Goal: Navigation & Orientation: Understand site structure

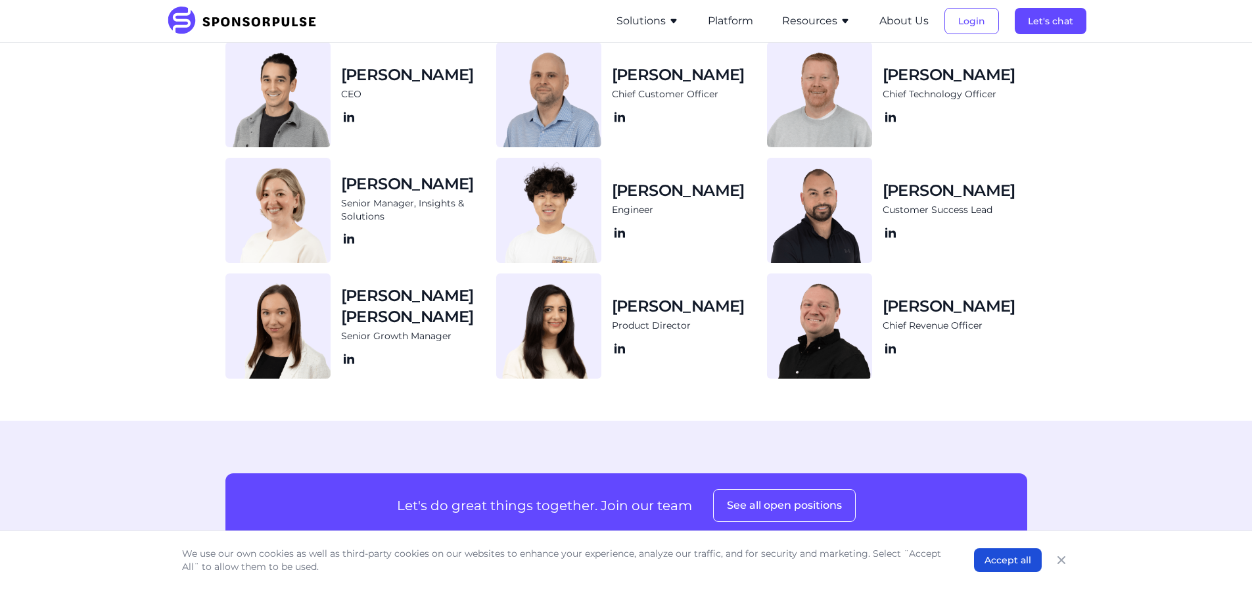
click at [819, 23] on button "Resources" at bounding box center [816, 21] width 68 height 16
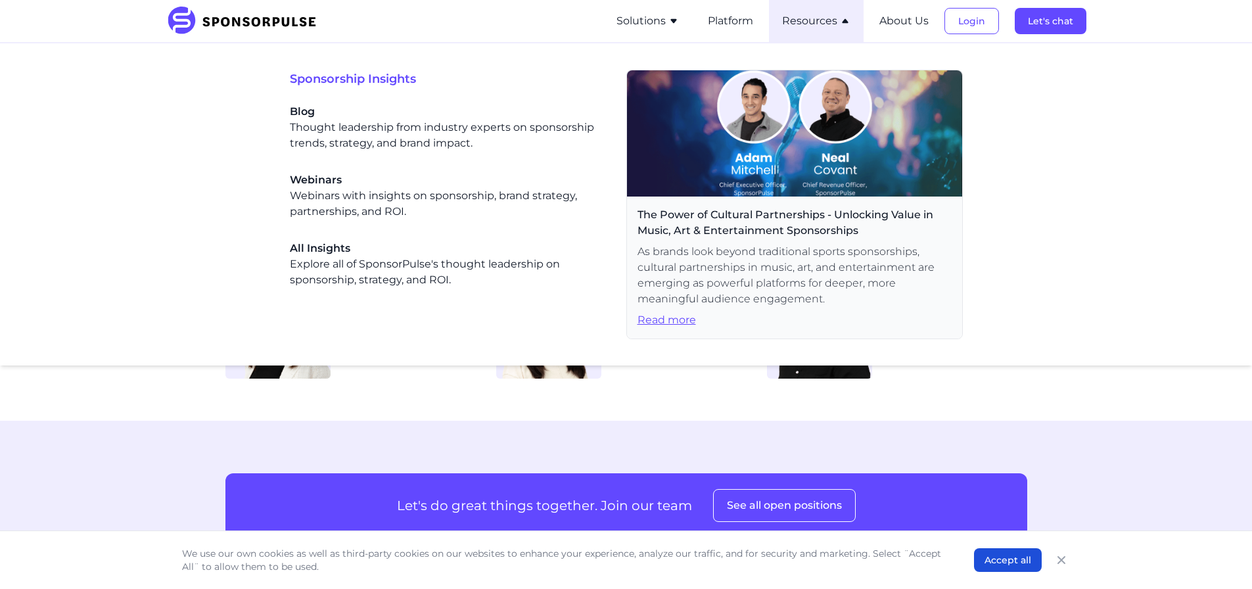
click at [900, 8] on ul "Solutions For Brands Overview Discover data-driven sponsorship insights and sol…" at bounding box center [844, 21] width 483 height 42
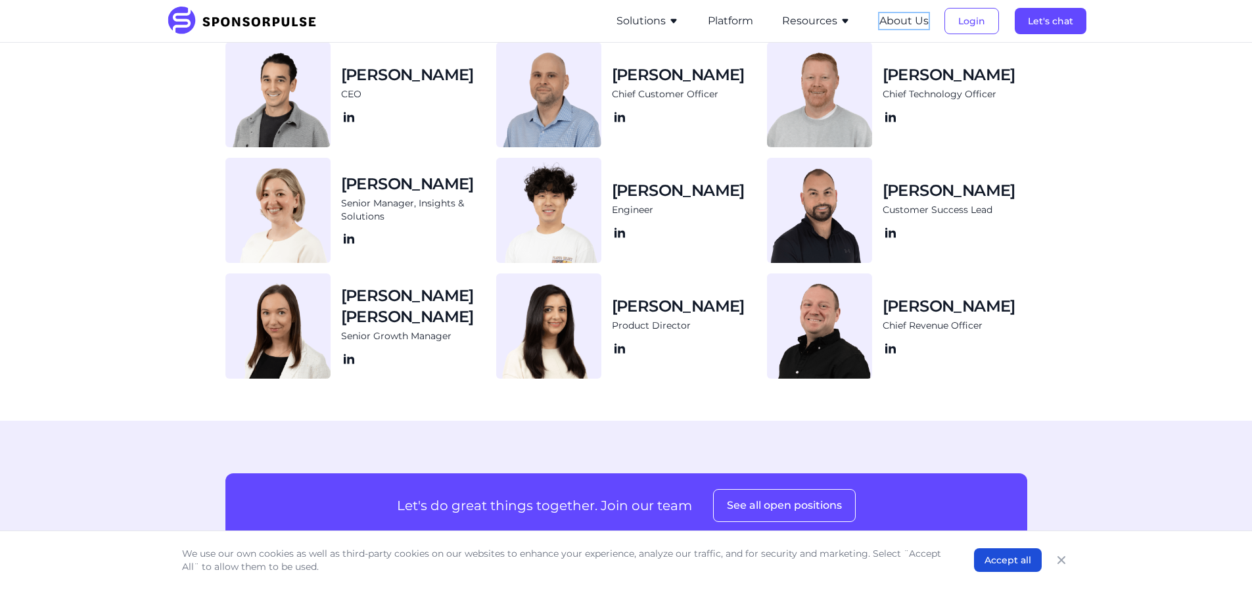
click at [900, 19] on button "About Us" at bounding box center [903, 21] width 49 height 16
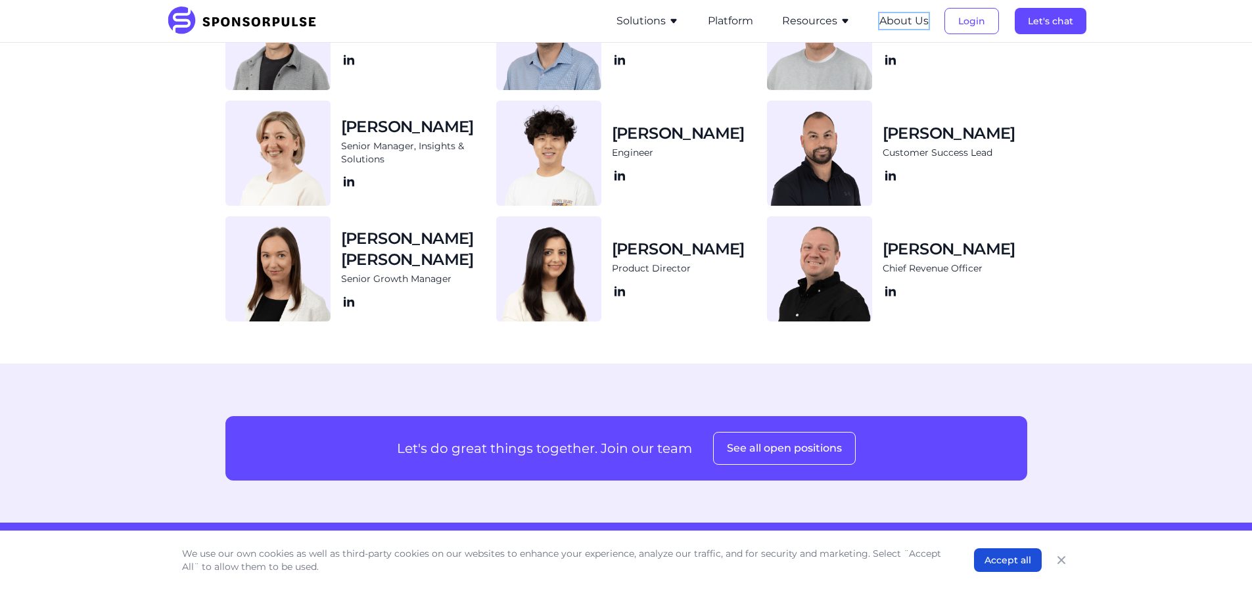
scroll to position [1643, 0]
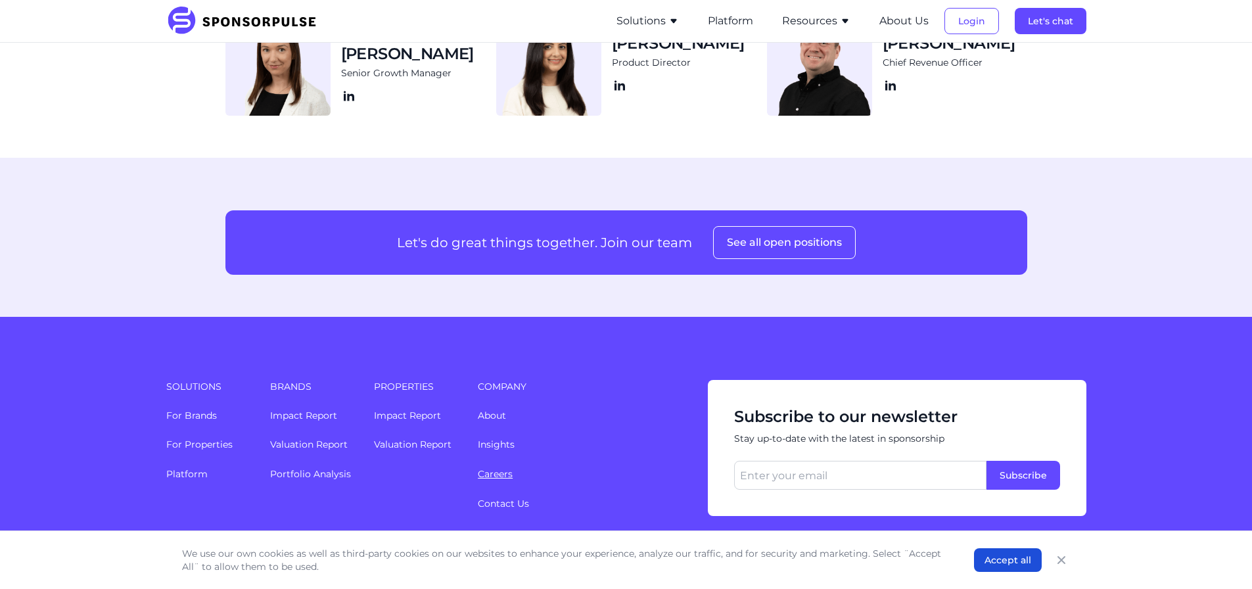
click at [491, 475] on link "Careers" at bounding box center [495, 474] width 35 height 12
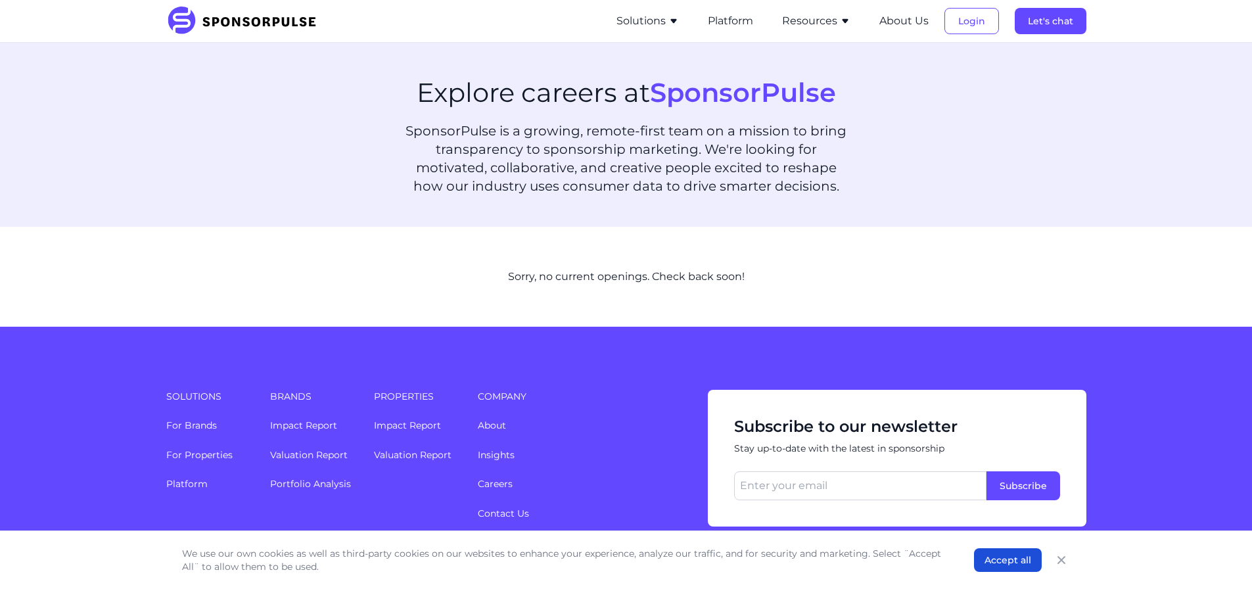
click at [811, 24] on button "Resources" at bounding box center [816, 21] width 68 height 16
click at [504, 456] on link "Insights" at bounding box center [496, 455] width 37 height 12
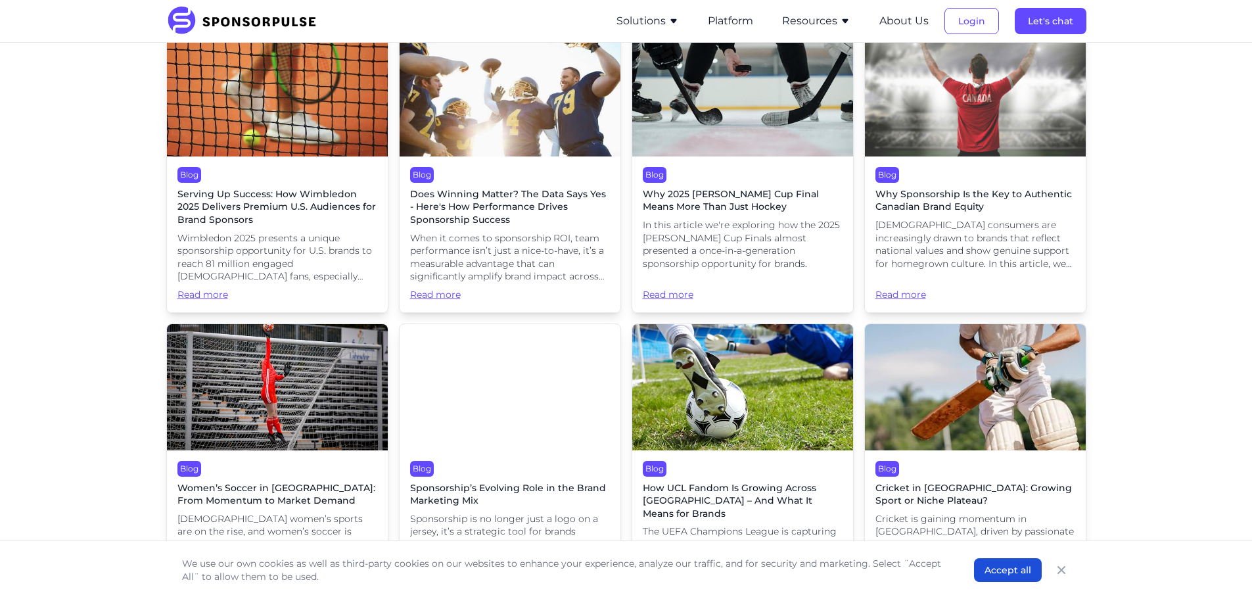
scroll to position [1972, 0]
